Goal: Task Accomplishment & Management: Use online tool/utility

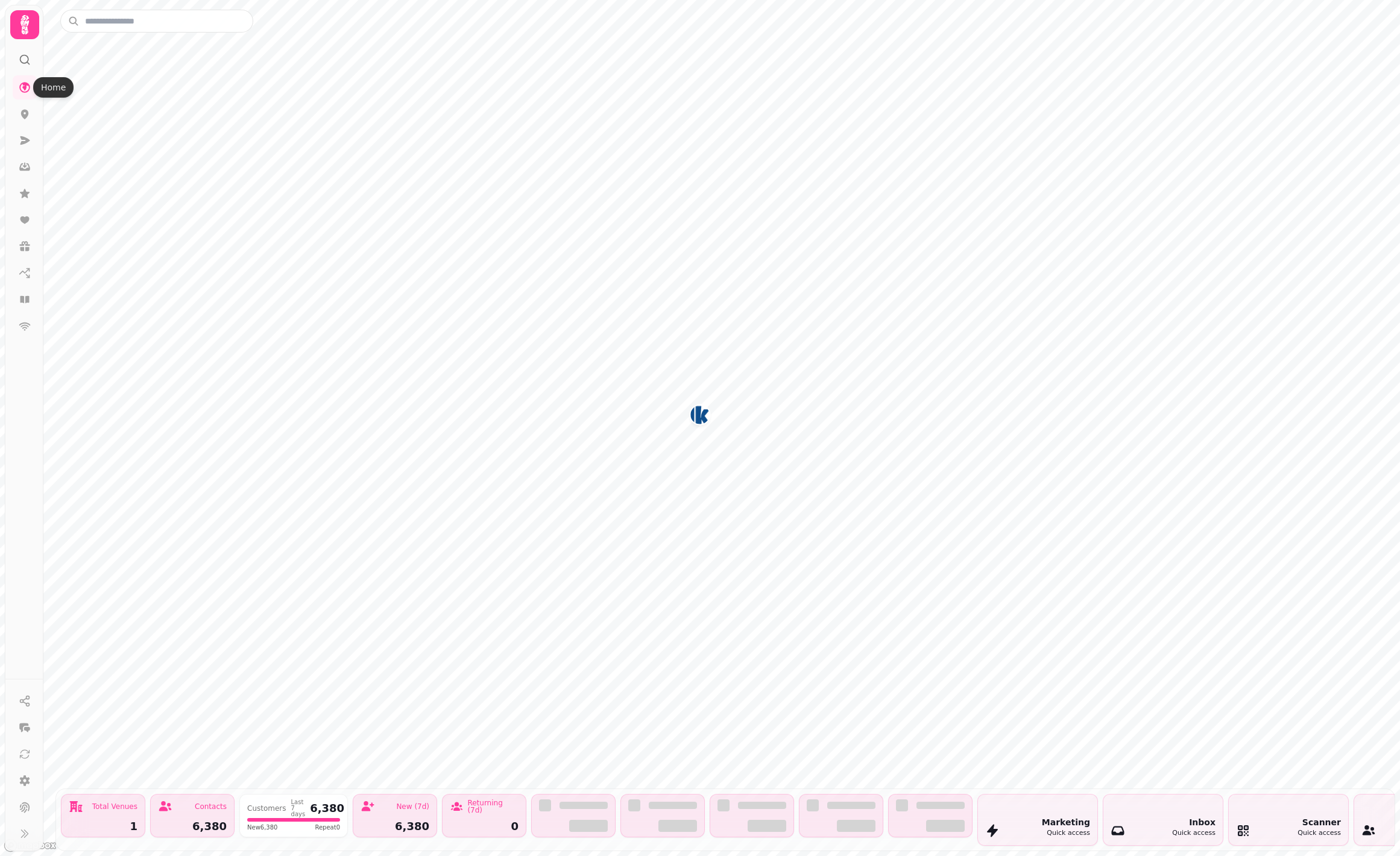
click at [20, 24] on icon at bounding box center [24, 24] width 24 height 24
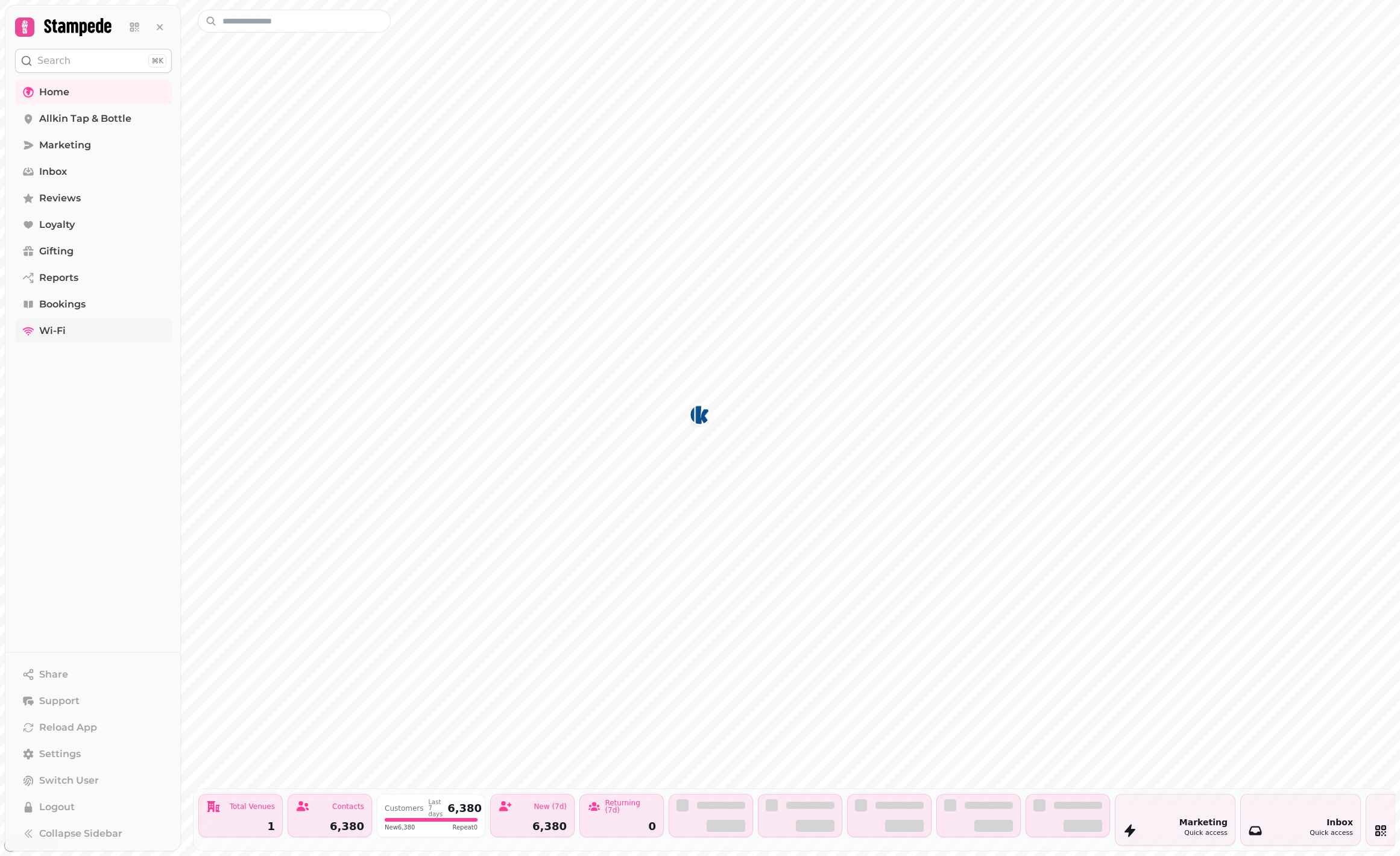
click at [61, 330] on span "Wi-Fi" at bounding box center [52, 331] width 27 height 15
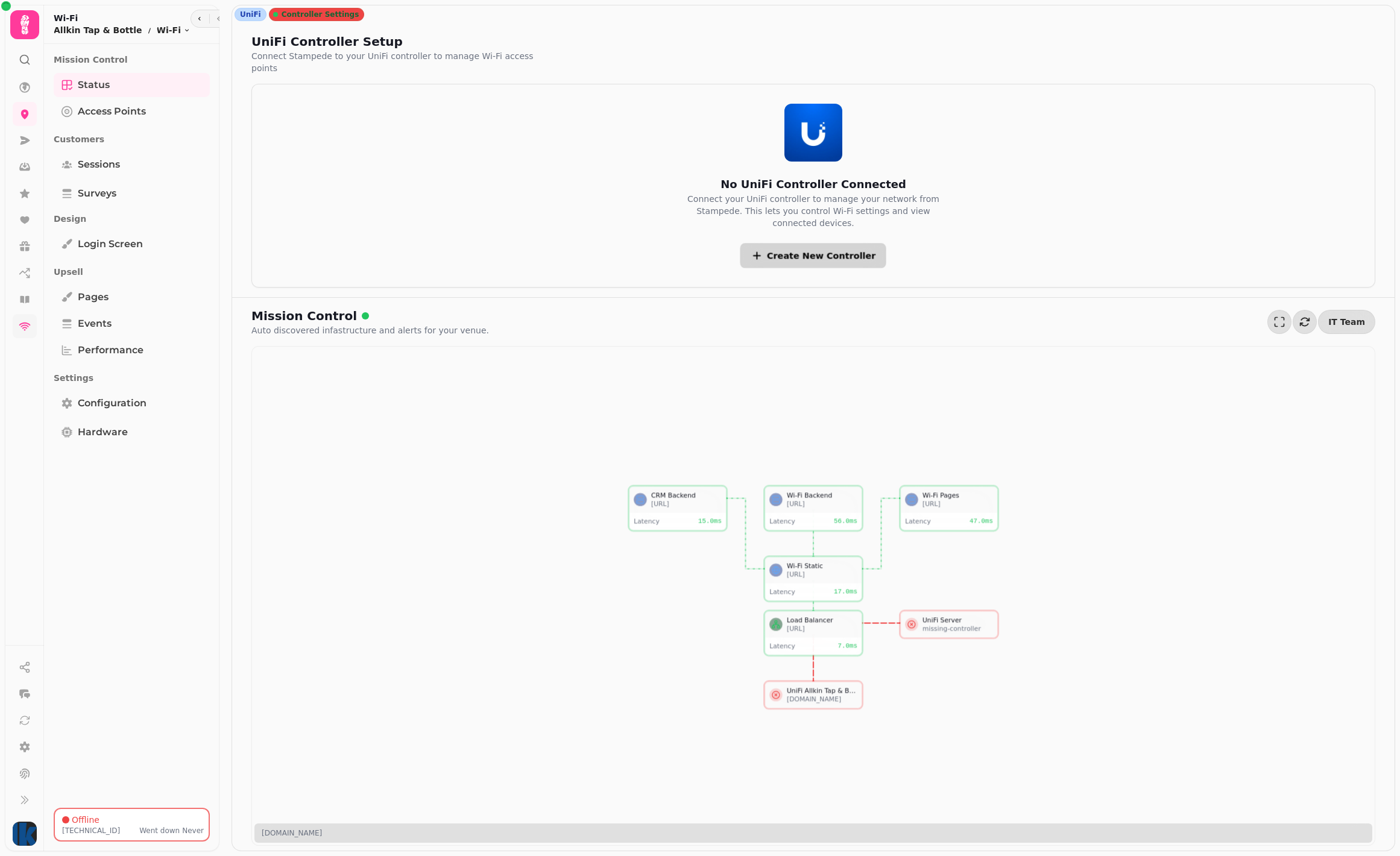
click at [792, 251] on span "Create New Controller" at bounding box center [822, 255] width 109 height 8
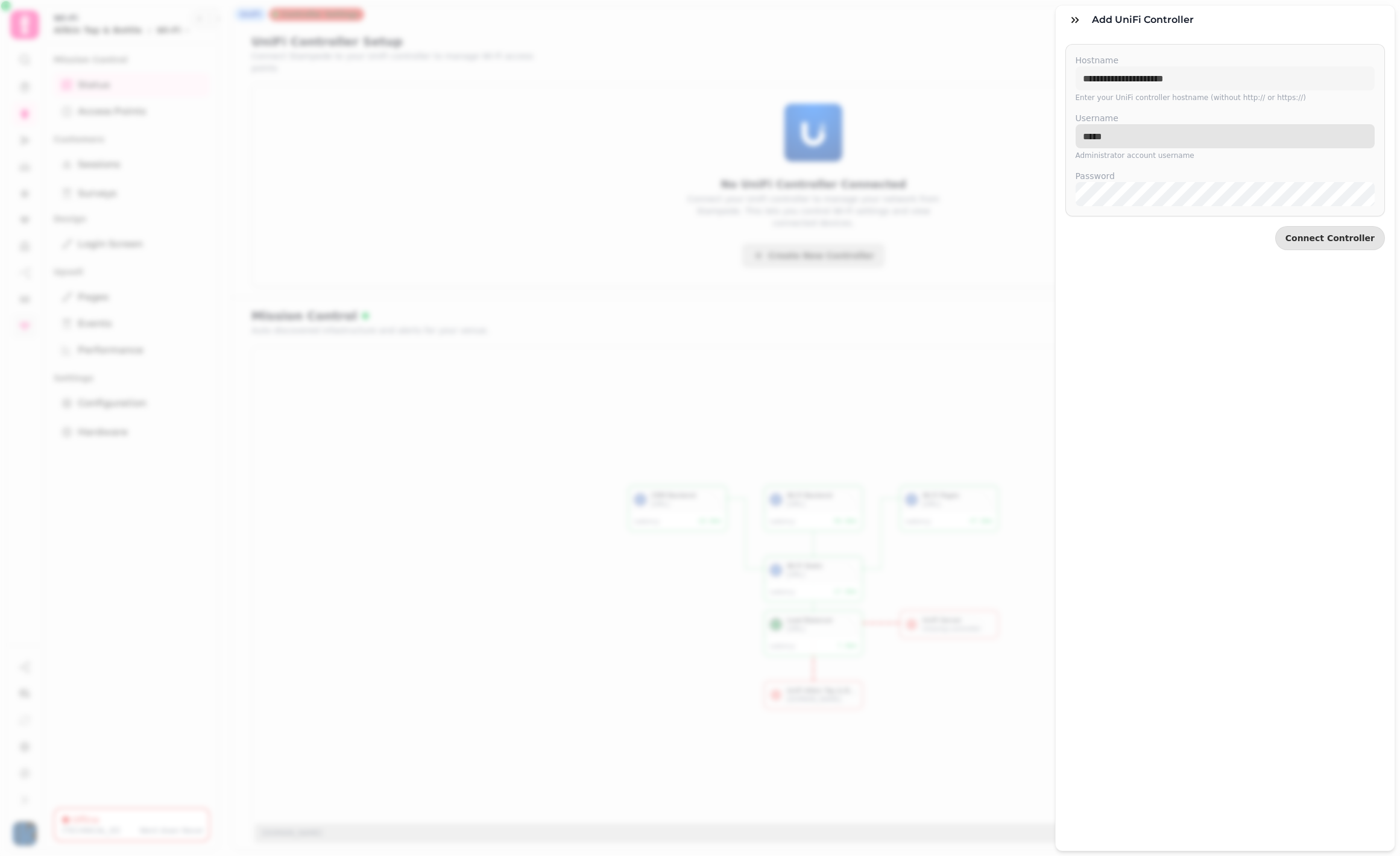
type input "********"
click at [965, 44] on div "Add UniFi controller Hostname Enter your UniFi controller hostname (without htt…" at bounding box center [700, 438] width 1400 height 837
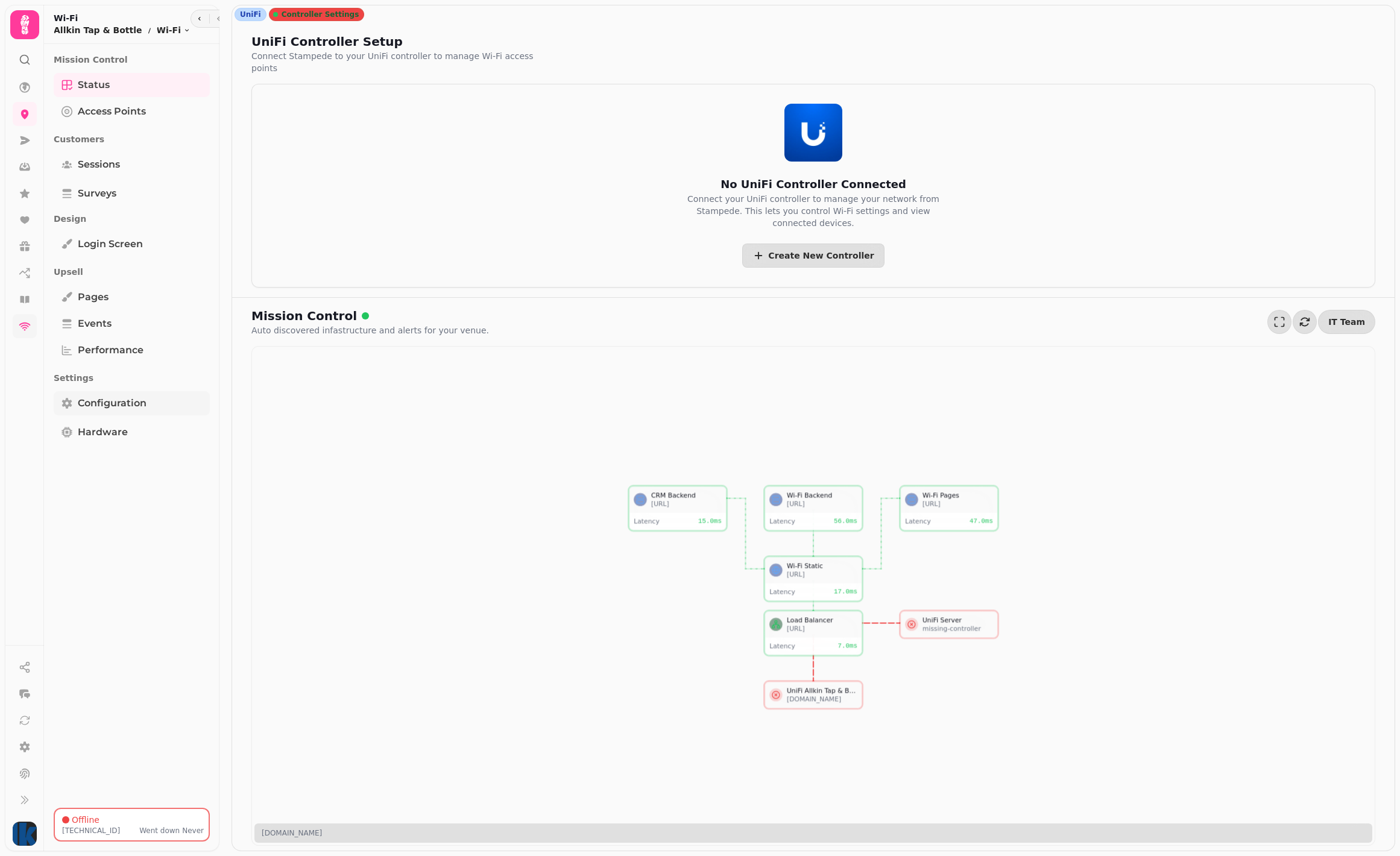
click at [106, 397] on span "Configuration" at bounding box center [112, 403] width 69 height 15
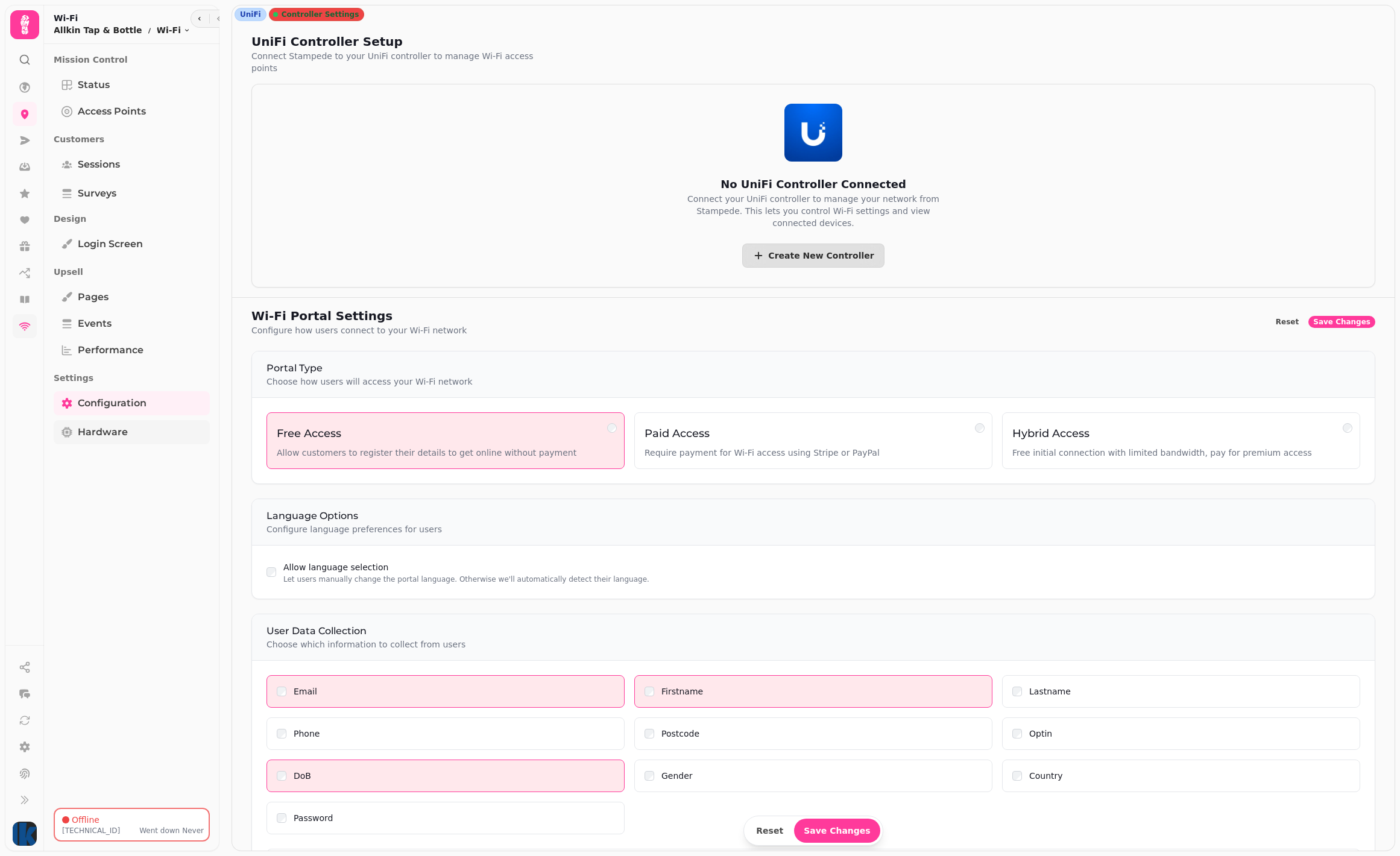
click at [119, 434] on span "Hardware" at bounding box center [102, 432] width 50 height 15
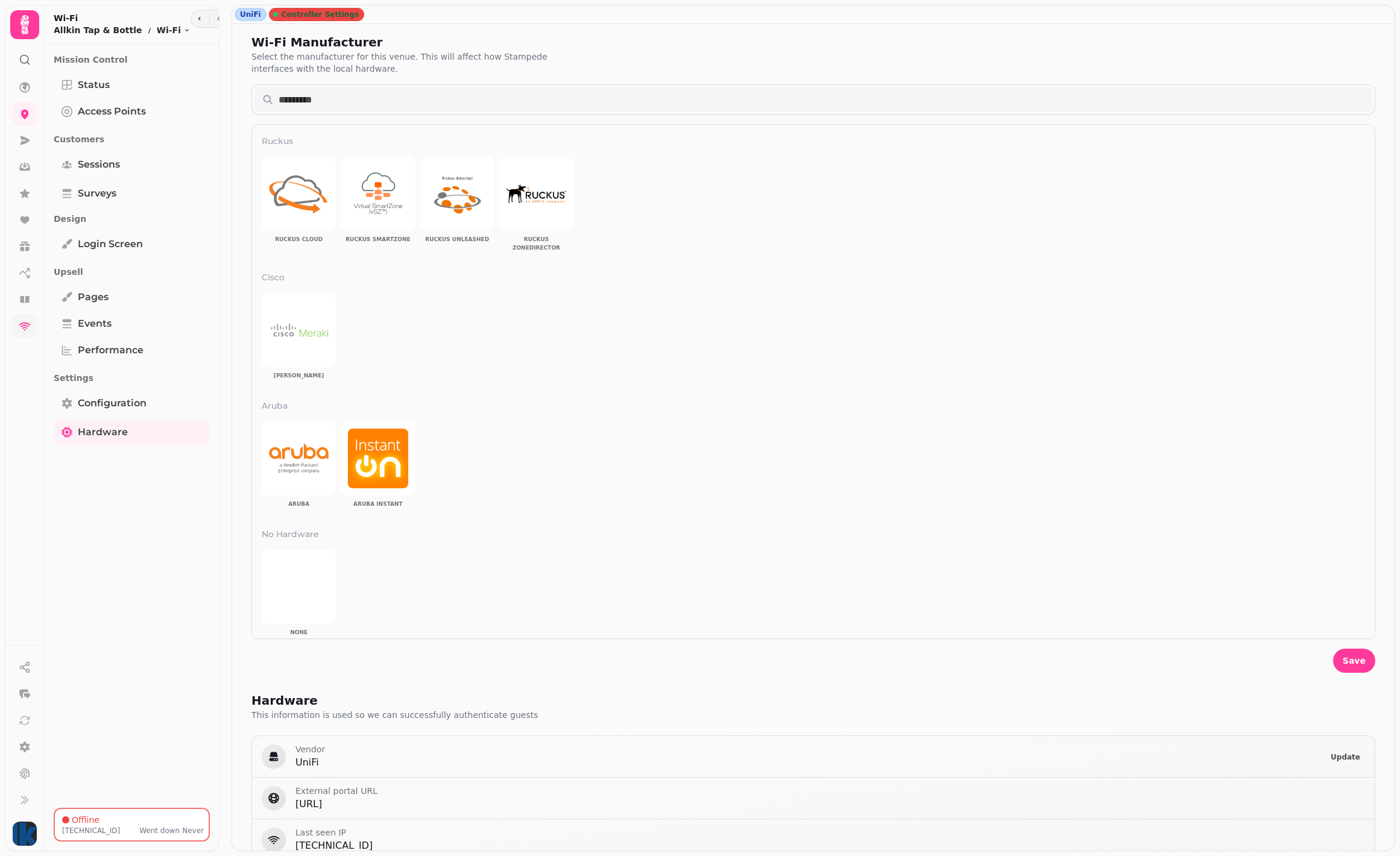
scroll to position [547, 0]
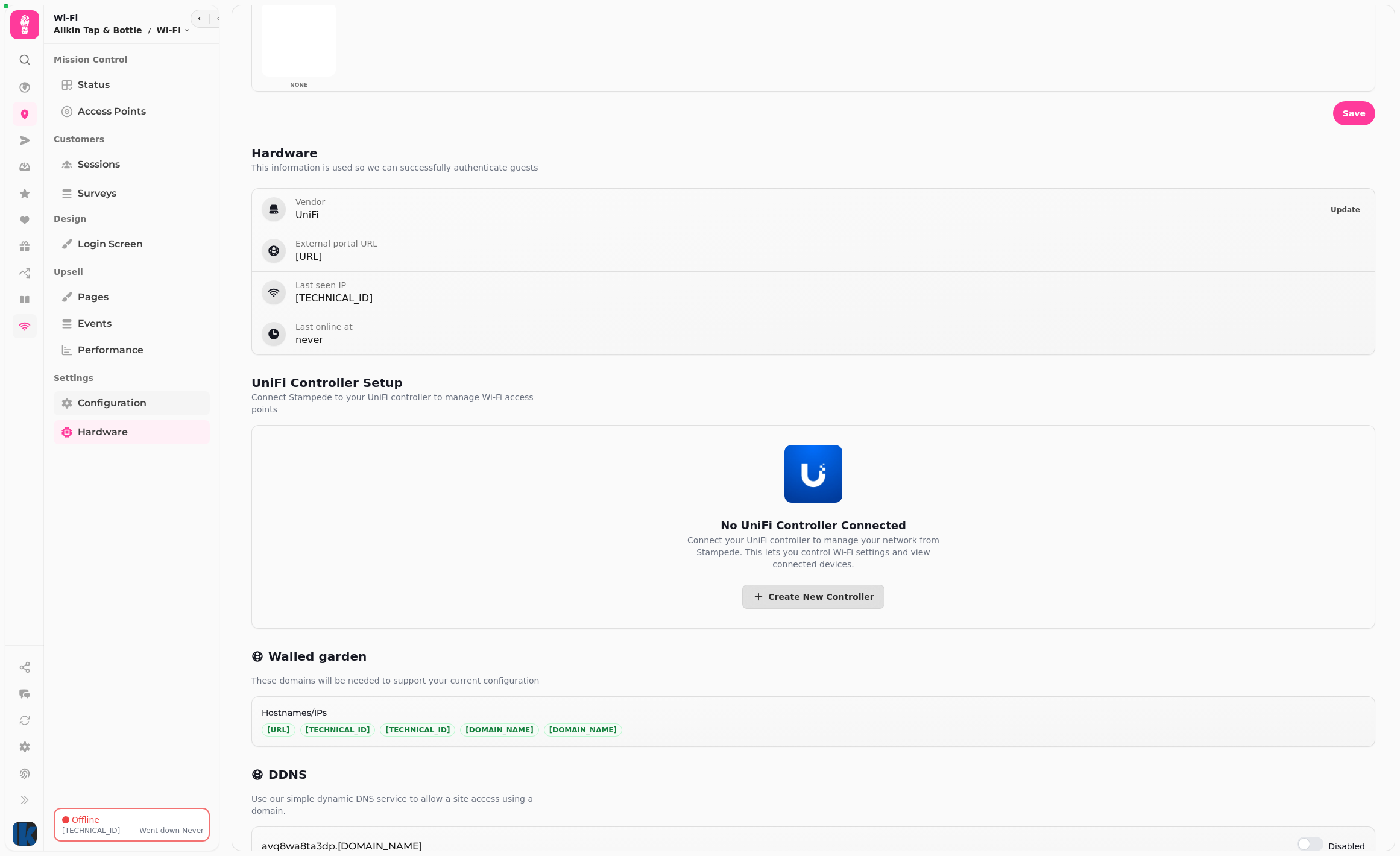
click at [108, 405] on span "Configuration" at bounding box center [112, 403] width 69 height 15
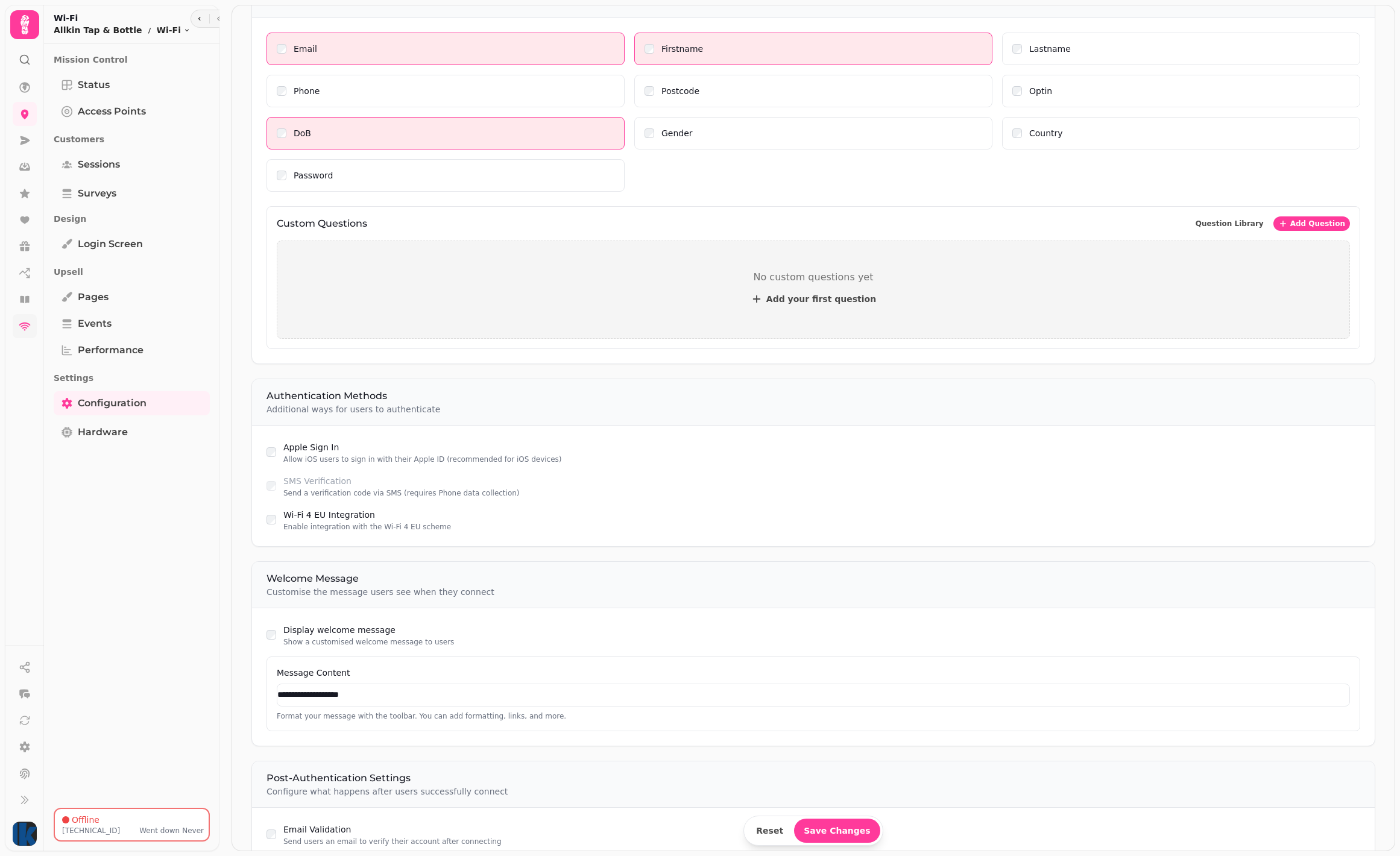
scroll to position [765, 0]
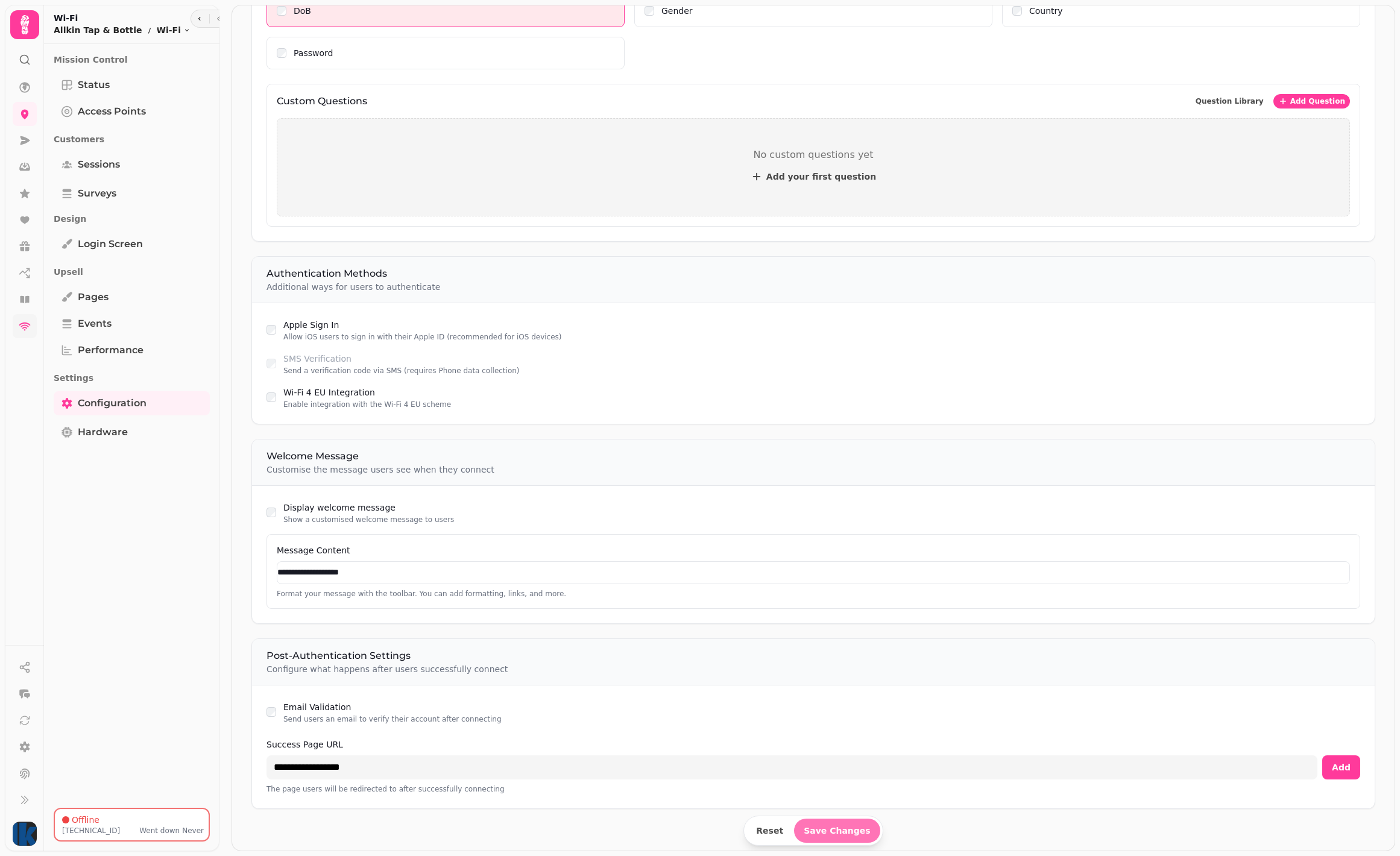
click at [842, 834] on button "Save Changes" at bounding box center [837, 831] width 86 height 24
click at [99, 247] on span "Login screen" at bounding box center [110, 244] width 65 height 15
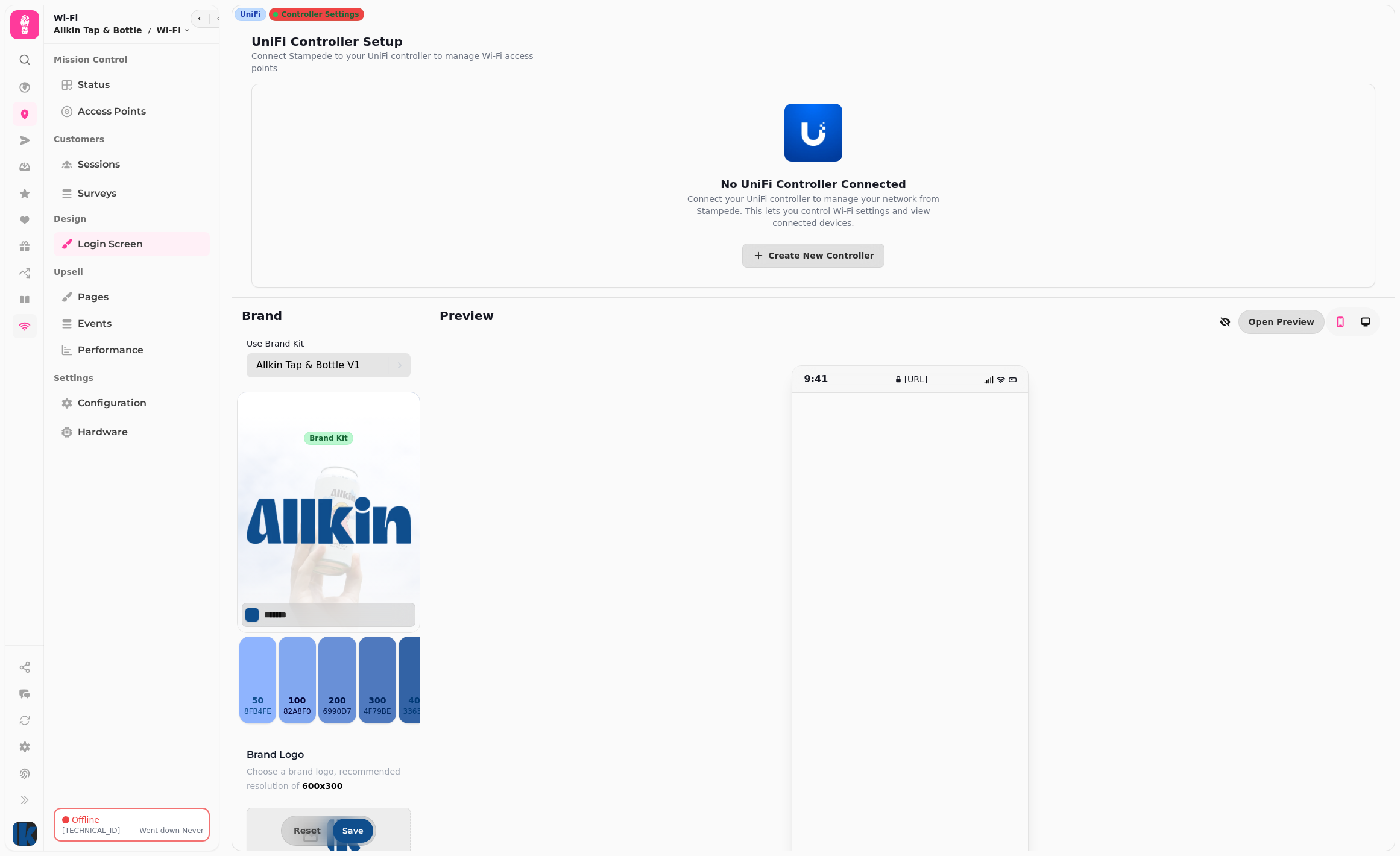
click at [340, 358] on p "Allkin Tap & Bottle V1" at bounding box center [308, 365] width 104 height 15
click at [360, 320] on div "Brand" at bounding box center [329, 316] width 193 height 36
